Goal: Transaction & Acquisition: Purchase product/service

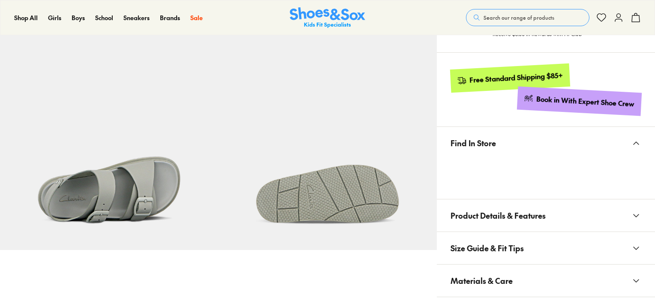
scroll to position [558, 0]
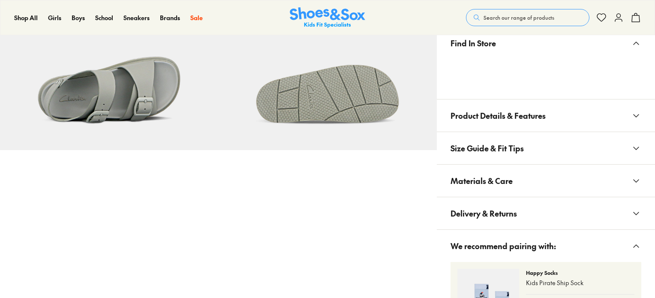
select select "*"
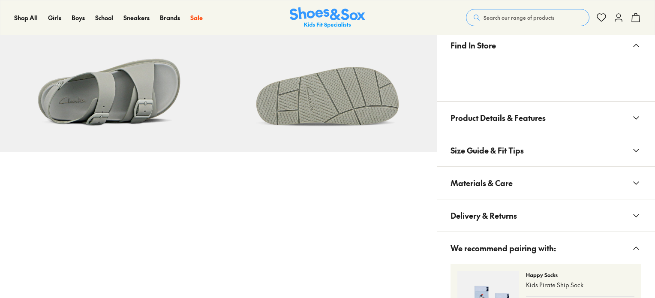
click at [561, 120] on button "Product Details & Features" at bounding box center [546, 118] width 218 height 32
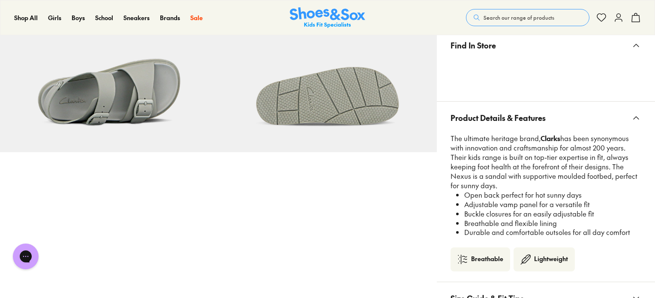
scroll to position [0, 0]
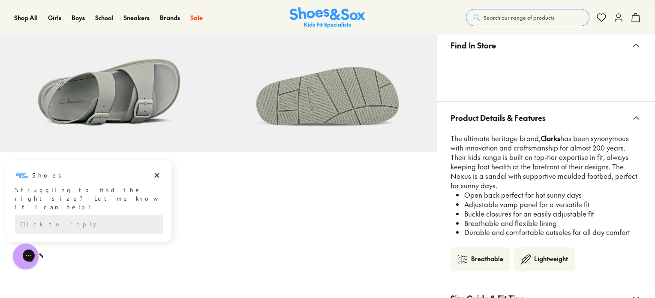
drag, startPoint x: 628, startPoint y: 235, endPoint x: 585, endPoint y: 162, distance: 85.0
click at [585, 162] on div "The ultimate heritage brand, Clarks has been synonymous with innovation and cra…" at bounding box center [546, 191] width 191 height 114
copy div "The Nexus is a sandal with supportive moulded footbed, perfect for sunny days. …"
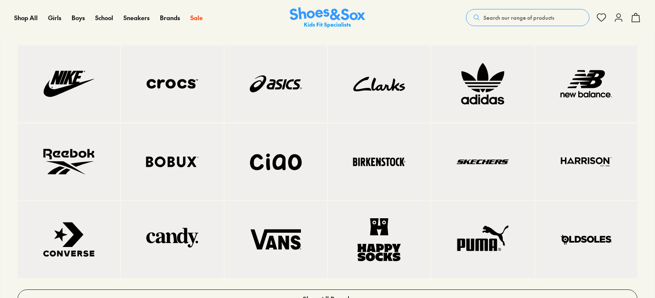
scroll to position [172, 0]
click at [395, 80] on img at bounding box center [379, 84] width 68 height 43
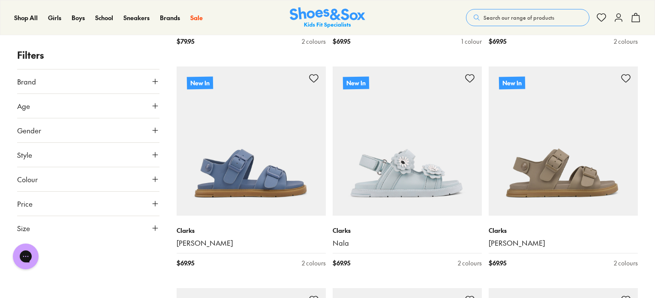
scroll to position [600, 0]
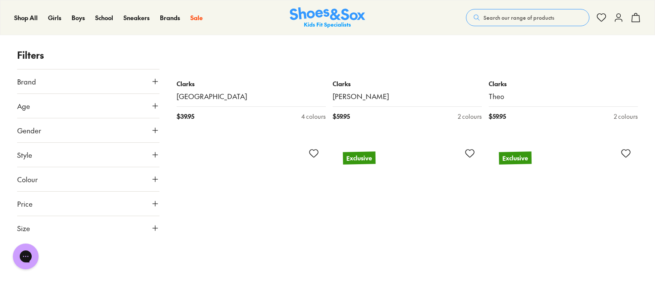
scroll to position [4289, 0]
